Goal: Transaction & Acquisition: Obtain resource

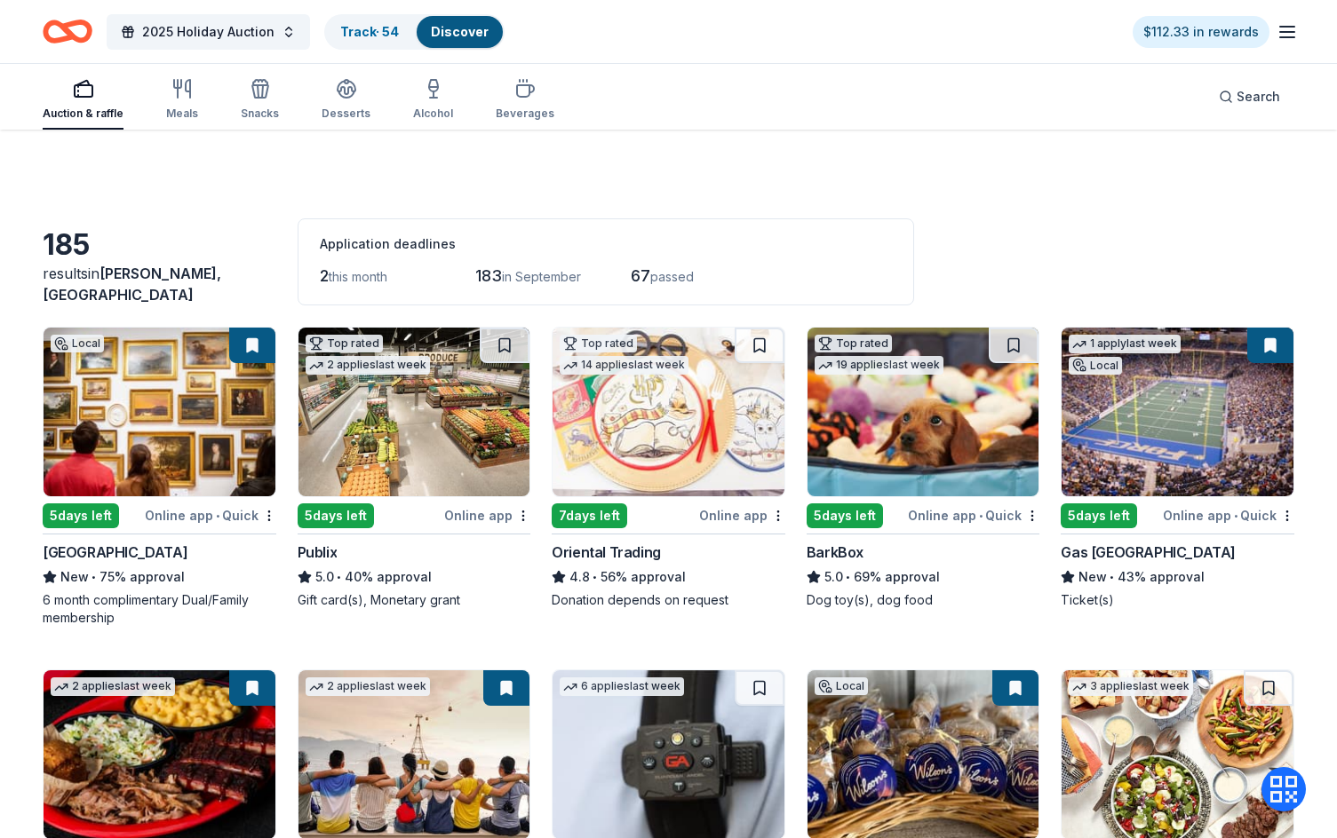
scroll to position [3175, 0]
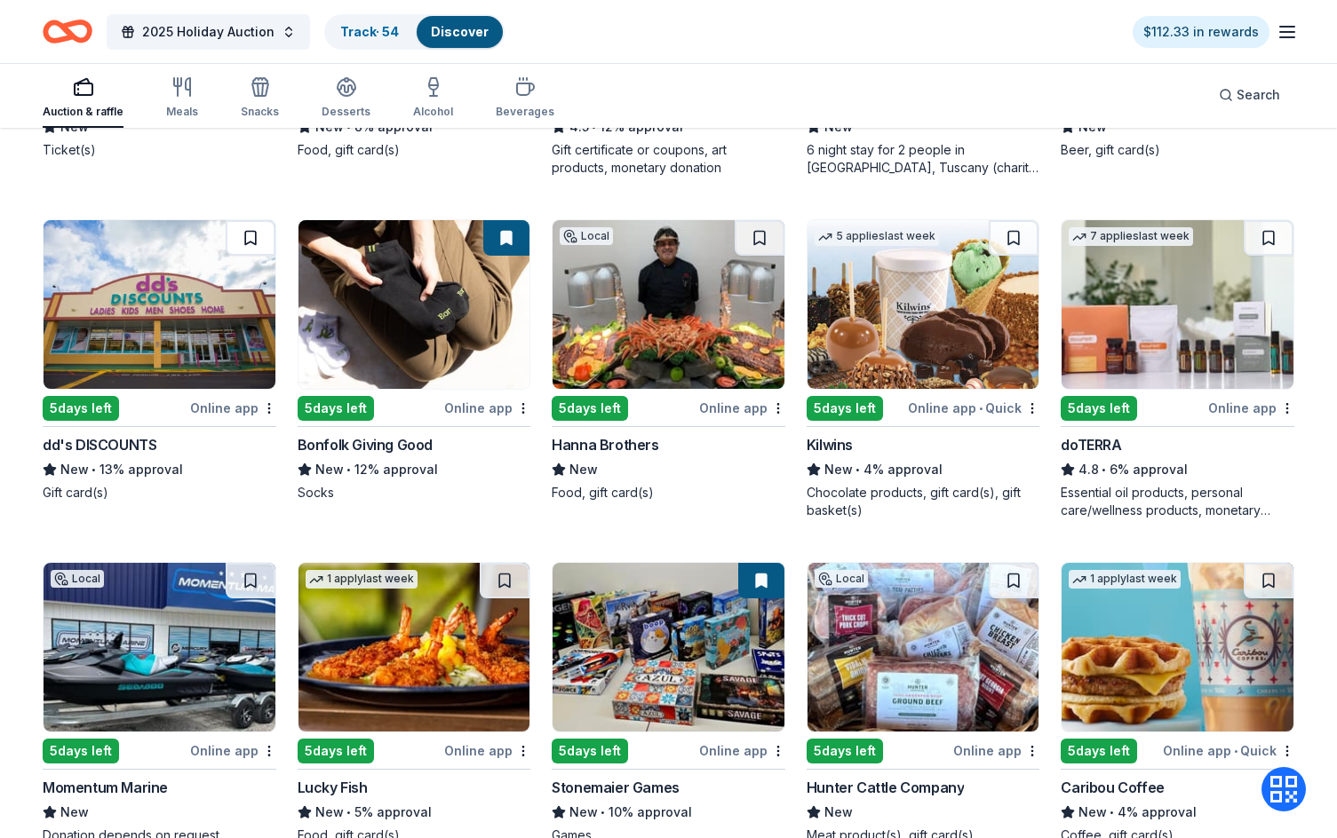
click at [243, 241] on button at bounding box center [251, 238] width 50 height 36
click at [155, 419] on div "5 days left Online app dd's DISCOUNTS New • 13% approval Gift card(s)" at bounding box center [160, 360] width 234 height 282
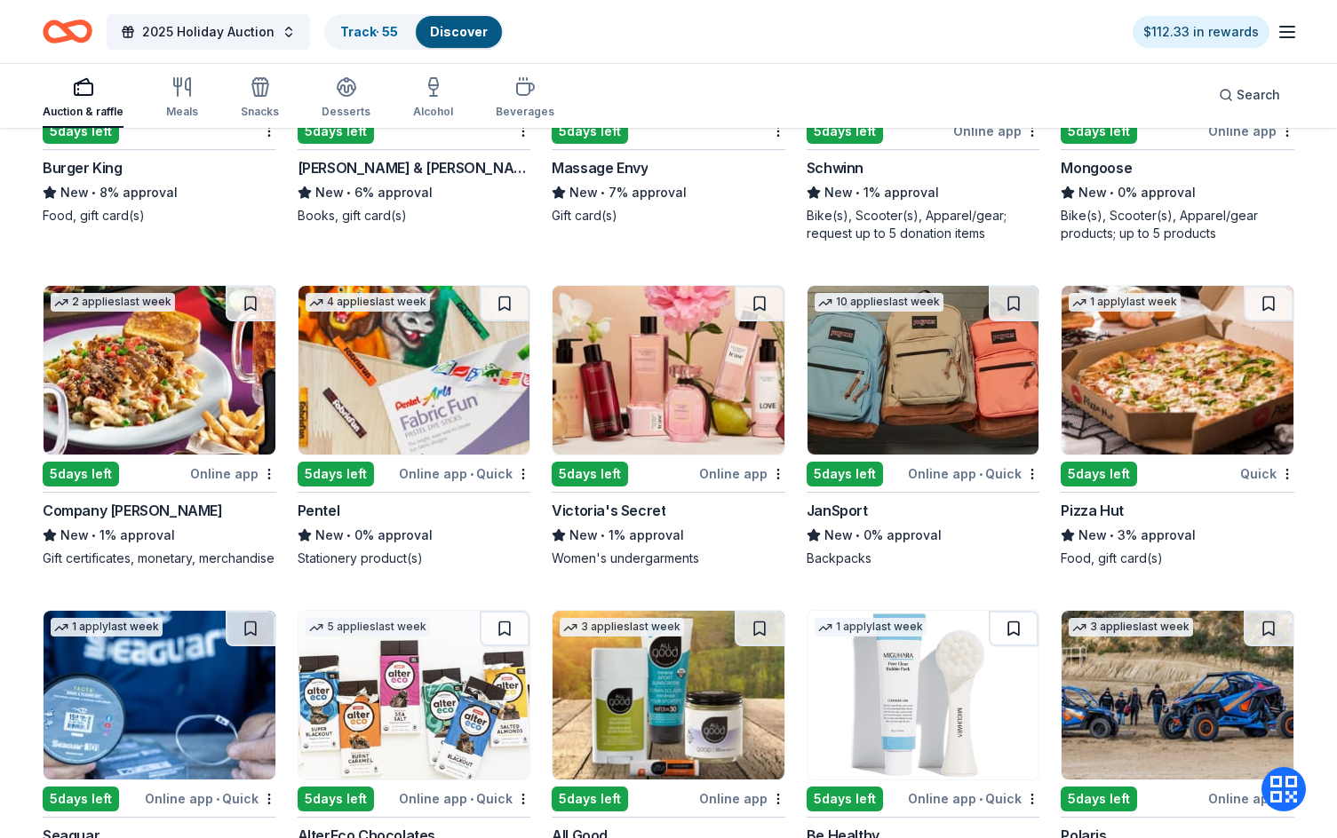
scroll to position [9437, 0]
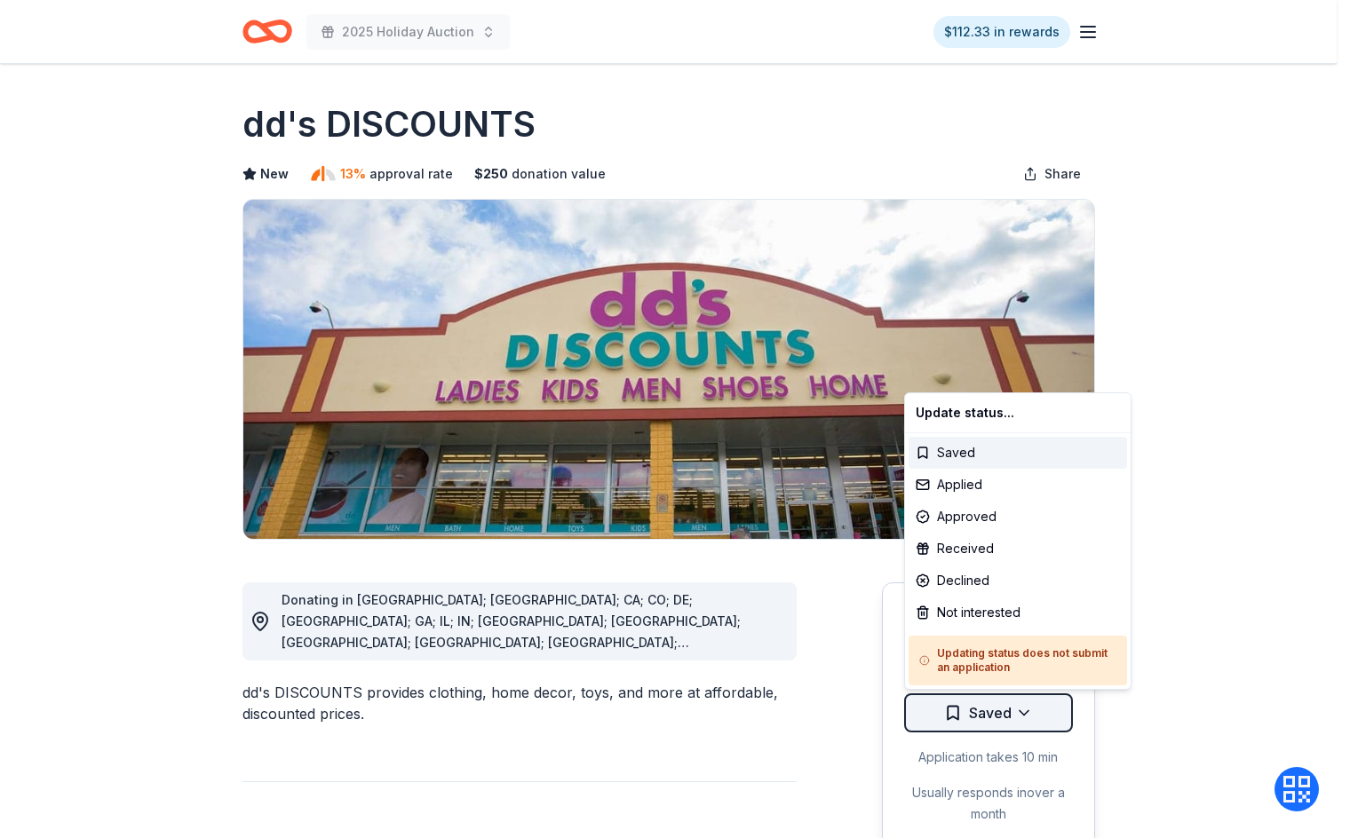
click at [1029, 710] on html "2025 Holiday Auction $112.33 in rewards Due in 5 days Share dd's DISCOUNTS New …" at bounding box center [675, 419] width 1350 height 838
click at [1024, 487] on div "Applied" at bounding box center [1018, 485] width 219 height 32
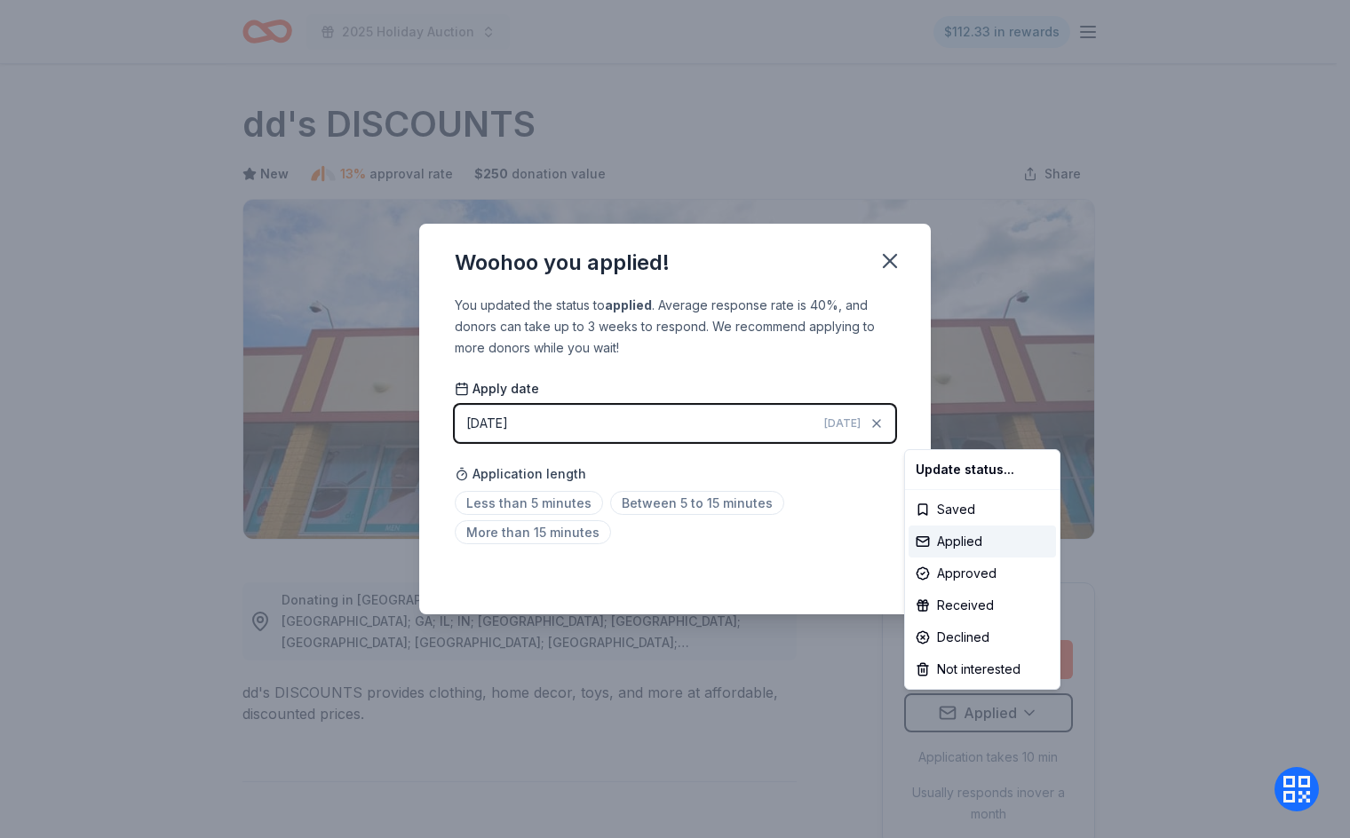
click at [522, 528] on html "2025 Holiday Auction $112.33 in rewards Due in 5 days Share dd's DISCOUNTS New …" at bounding box center [675, 419] width 1350 height 838
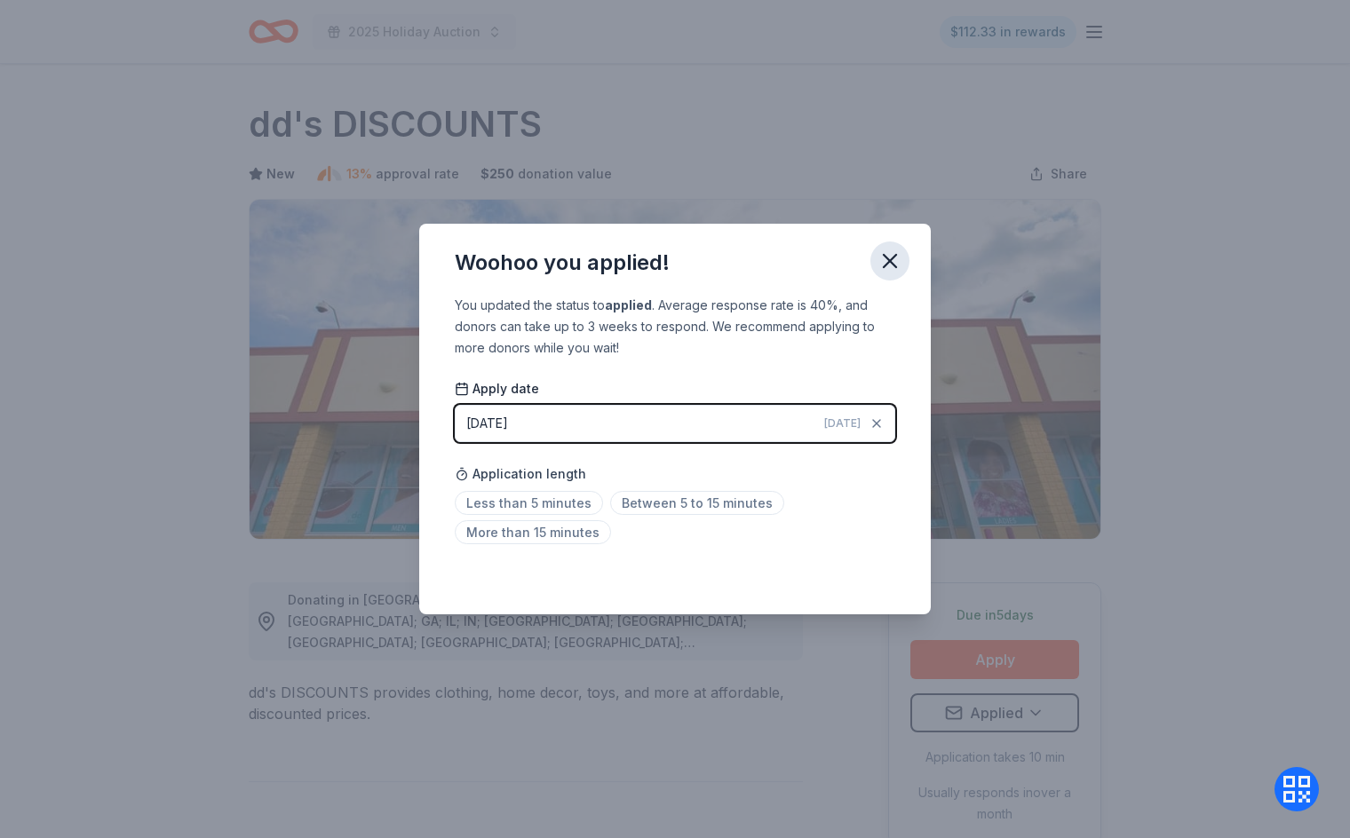
click at [898, 260] on icon "button" at bounding box center [890, 261] width 25 height 25
